Goal: Information Seeking & Learning: Learn about a topic

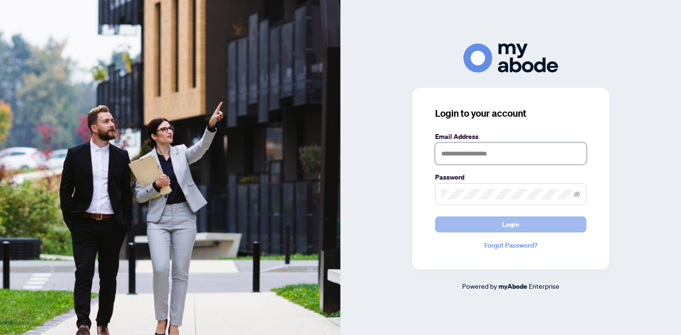
type input "**********"
click at [506, 230] on span "Login" at bounding box center [510, 224] width 17 height 15
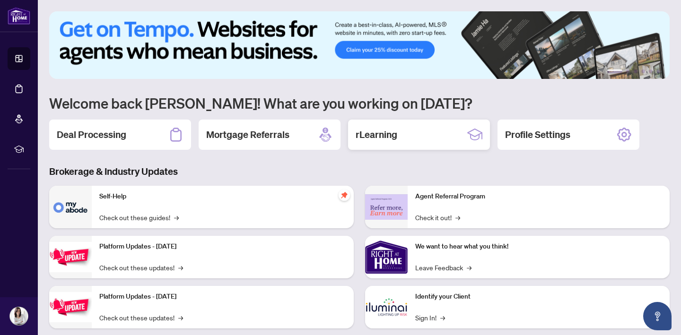
click at [408, 136] on div "rLearning" at bounding box center [419, 135] width 142 height 30
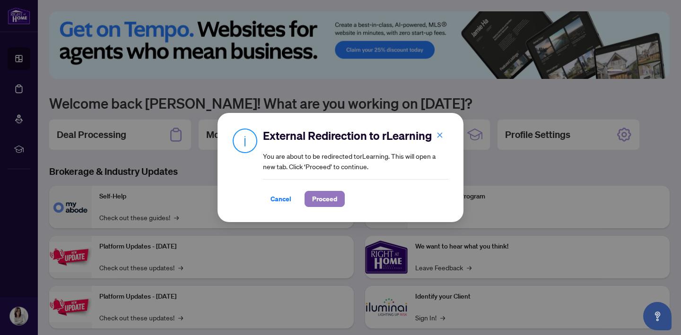
click at [320, 196] on span "Proceed" at bounding box center [324, 198] width 25 height 15
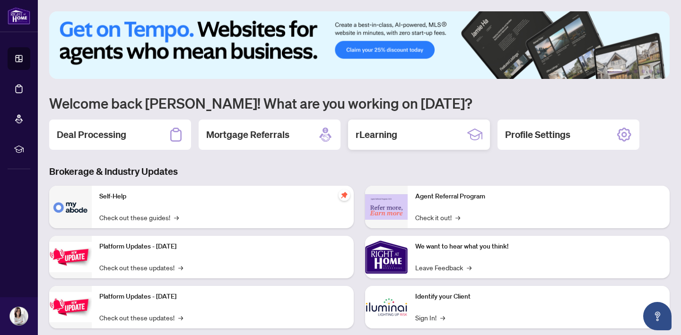
click at [393, 137] on h2 "rLearning" at bounding box center [376, 134] width 42 height 13
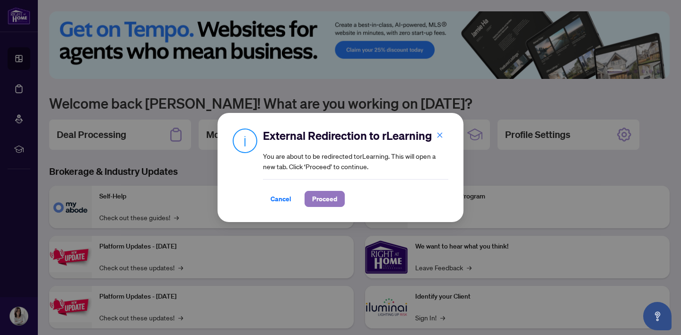
click at [317, 202] on span "Proceed" at bounding box center [324, 198] width 25 height 15
